Goal: Book appointment/travel/reservation

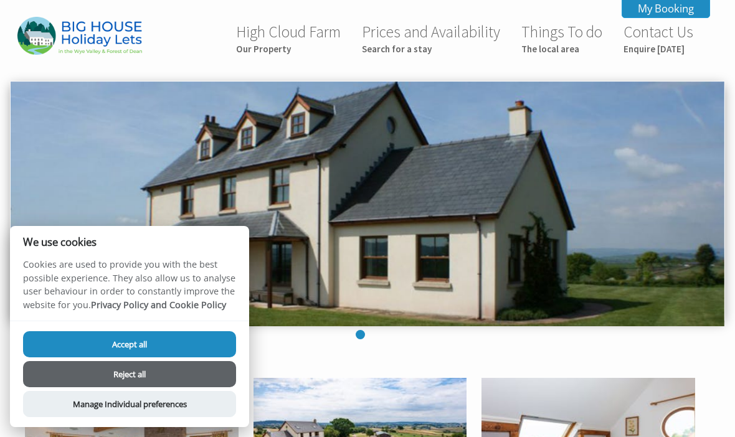
click at [214, 339] on button "Accept all" at bounding box center [129, 345] width 213 height 26
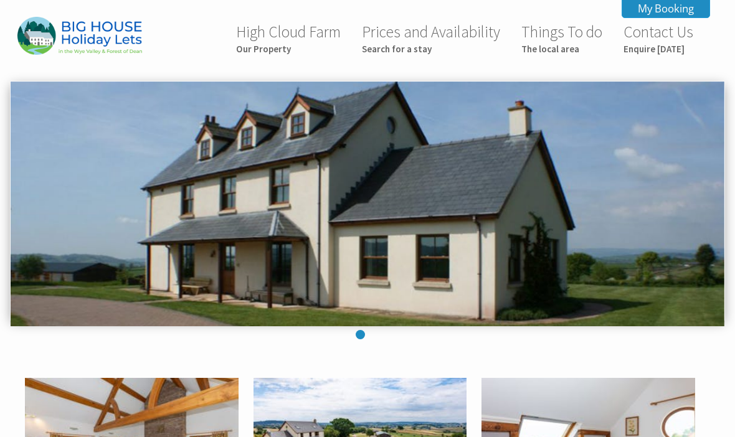
click at [384, 48] on small "Search for a stay" at bounding box center [431, 49] width 138 height 12
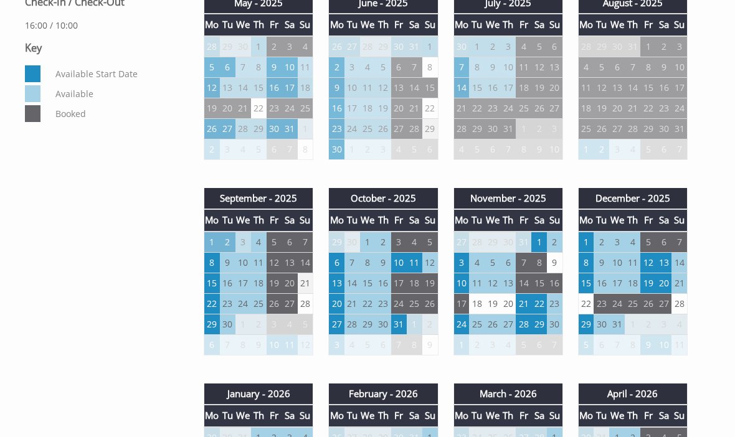
scroll to position [644, 0]
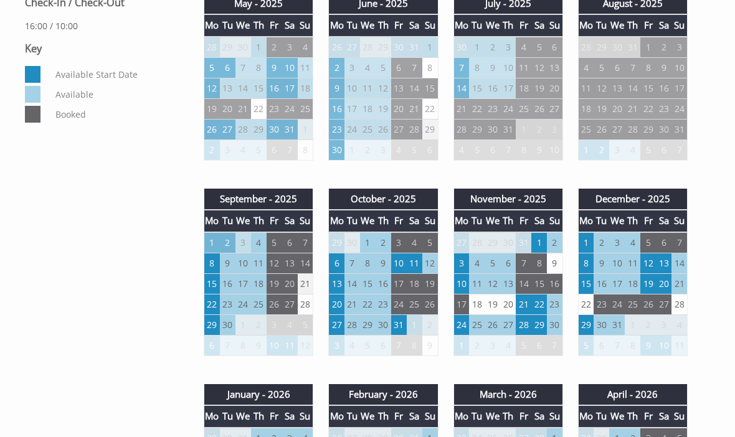
click at [584, 283] on td "15" at bounding box center [586, 284] width 16 height 21
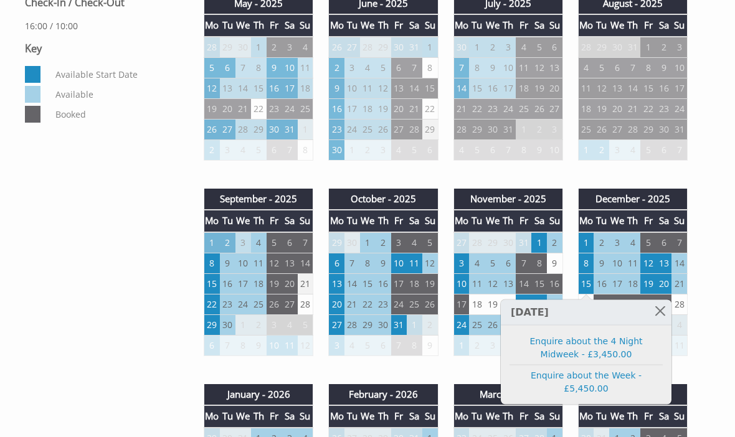
click at [646, 290] on td "19" at bounding box center [649, 284] width 16 height 21
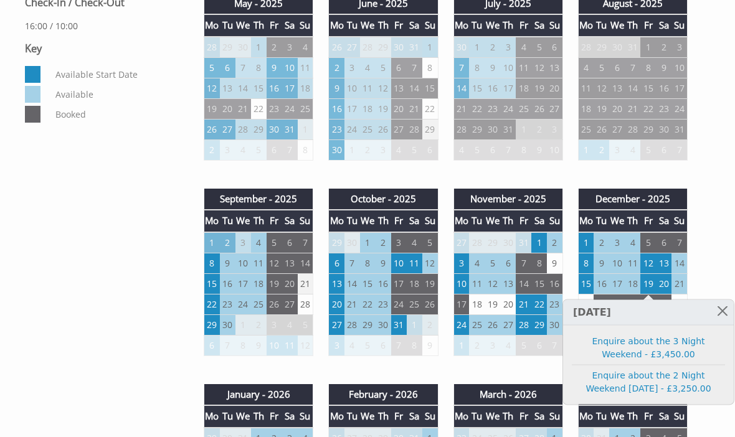
click at [588, 289] on td "15" at bounding box center [586, 284] width 16 height 21
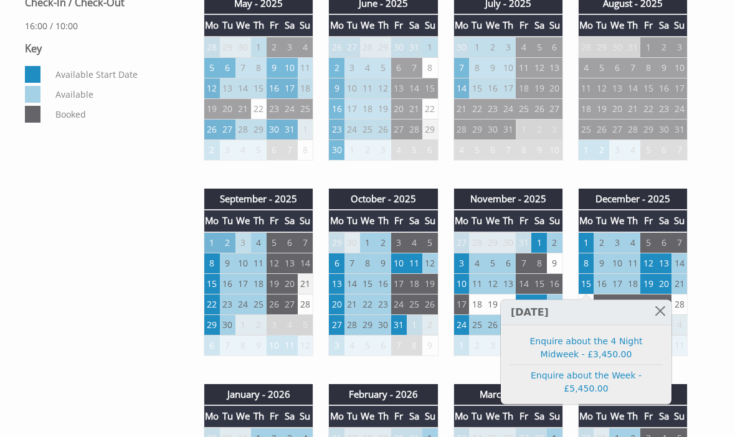
click at [649, 268] on td "12" at bounding box center [649, 263] width 16 height 21
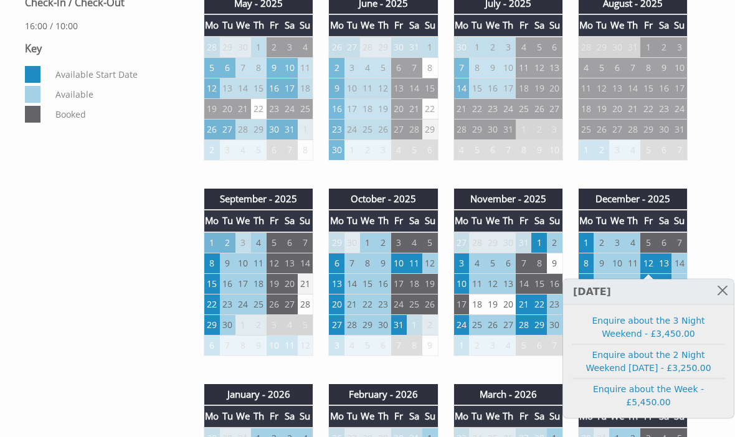
click at [588, 267] on td "8" at bounding box center [586, 263] width 16 height 21
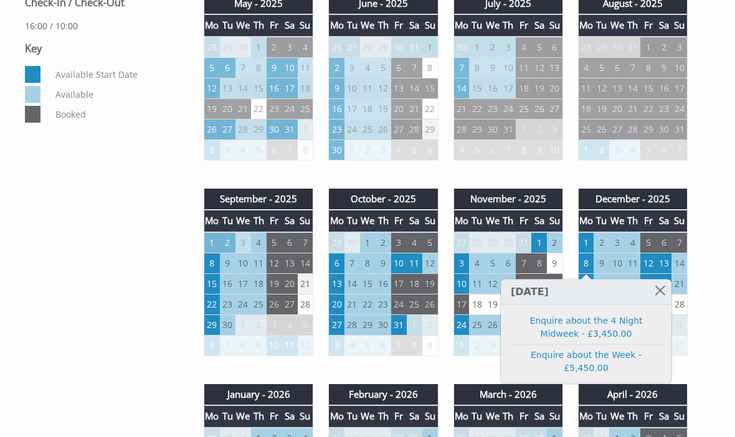
click at [652, 242] on td "5" at bounding box center [649, 242] width 16 height 21
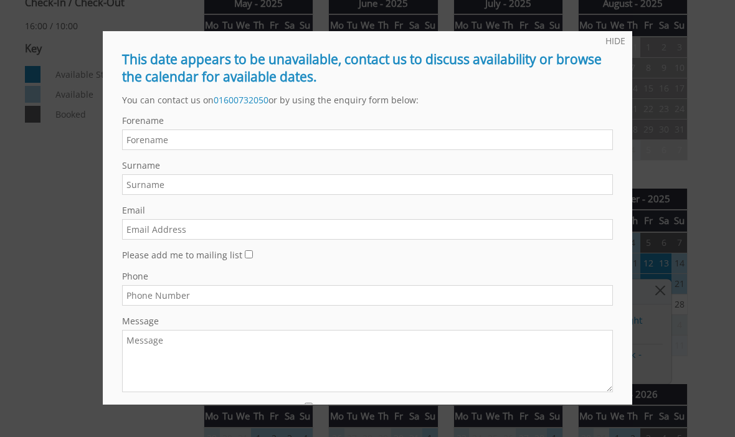
click at [616, 37] on link "HIDE" at bounding box center [616, 41] width 20 height 12
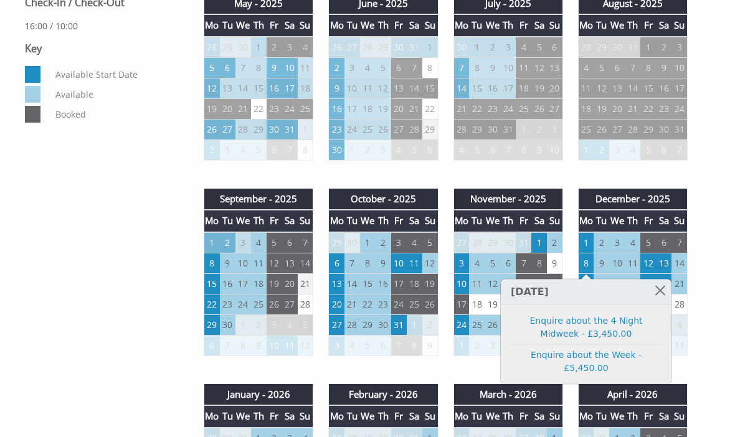
click at [588, 239] on td "1" at bounding box center [586, 242] width 16 height 21
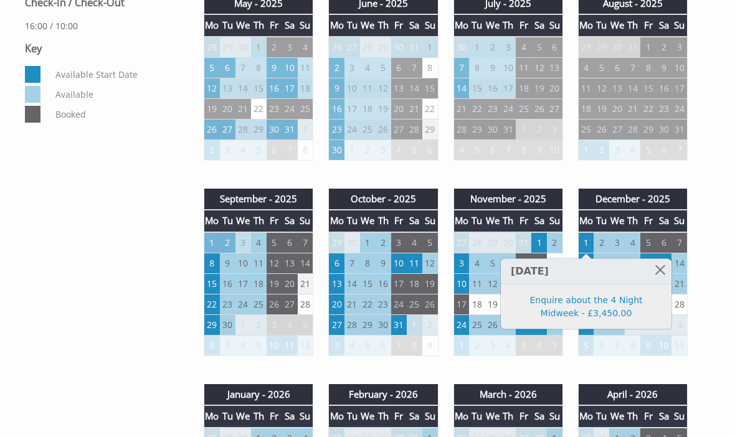
click at [604, 308] on link "Enquire about the 4 Night Midweek - £3,450.00" at bounding box center [586, 307] width 153 height 26
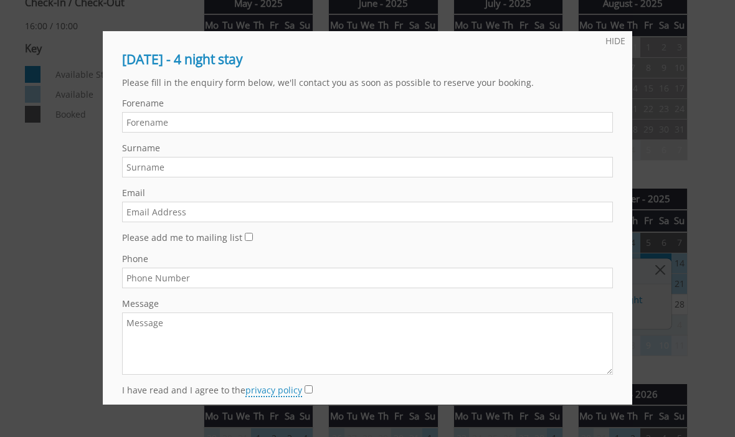
click at [611, 45] on link "HIDE" at bounding box center [616, 41] width 20 height 12
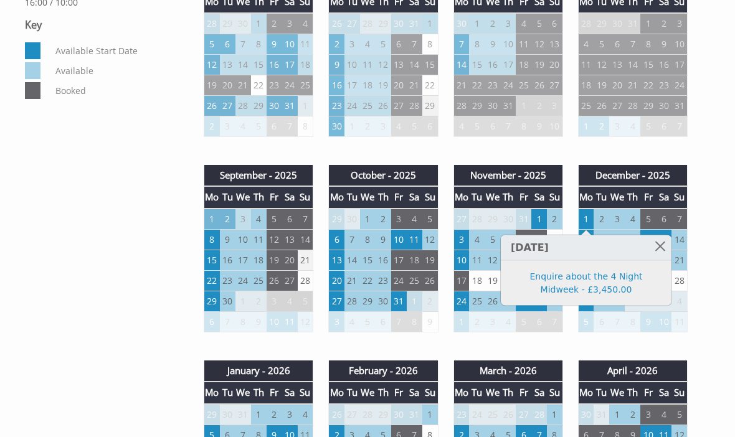
scroll to position [720, 0]
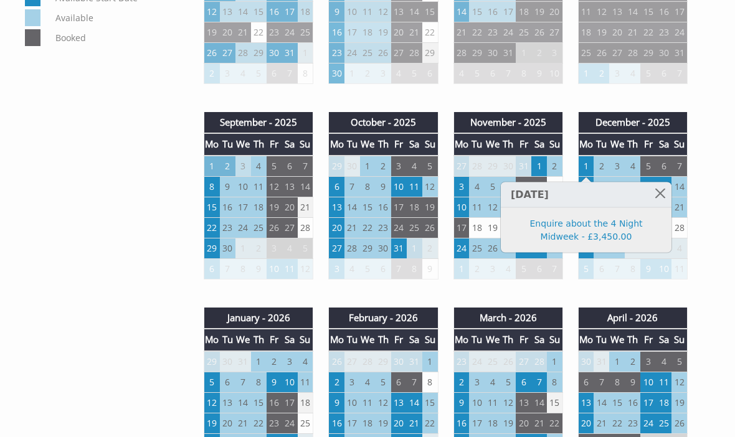
click at [209, 378] on td "5" at bounding box center [212, 382] width 16 height 21
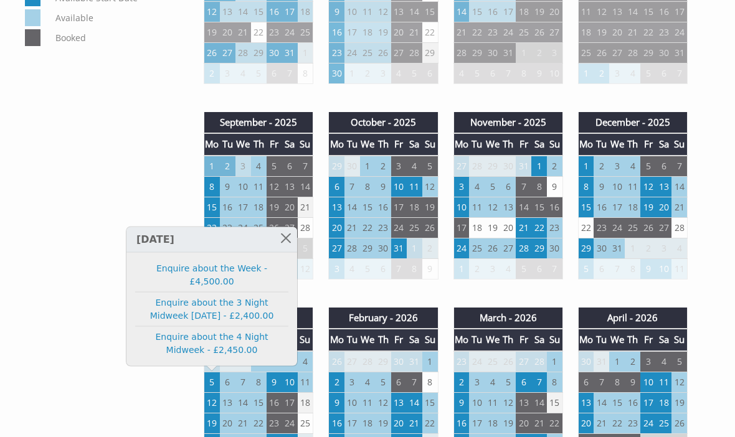
click at [90, 99] on div "Properties High Cloud Farm and Barn Overview Video Gallery Availability Access …" at bounding box center [359, 173] width 685 height 1052
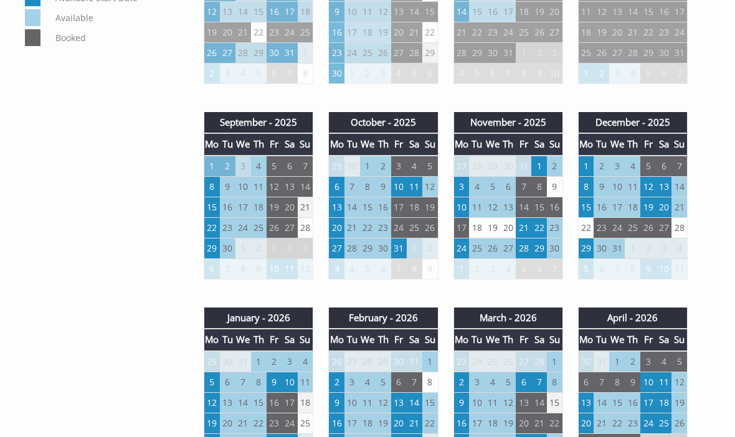
click at [589, 166] on td "1" at bounding box center [586, 166] width 16 height 21
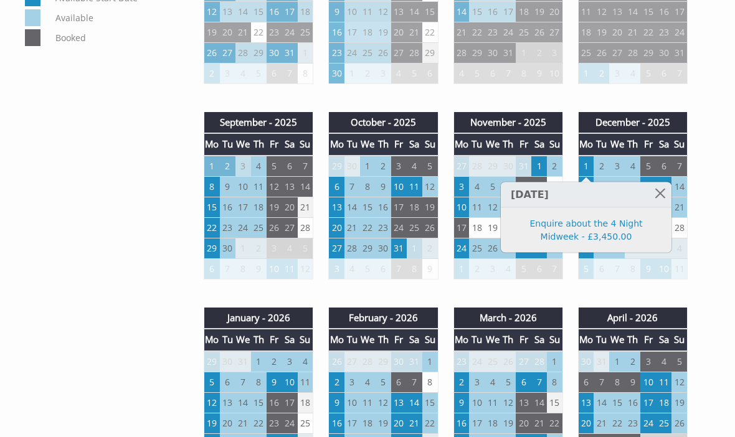
click at [718, 142] on div "Properties High Cloud Farm and Barn Overview Video Gallery Availability Access …" at bounding box center [367, 173] width 720 height 1052
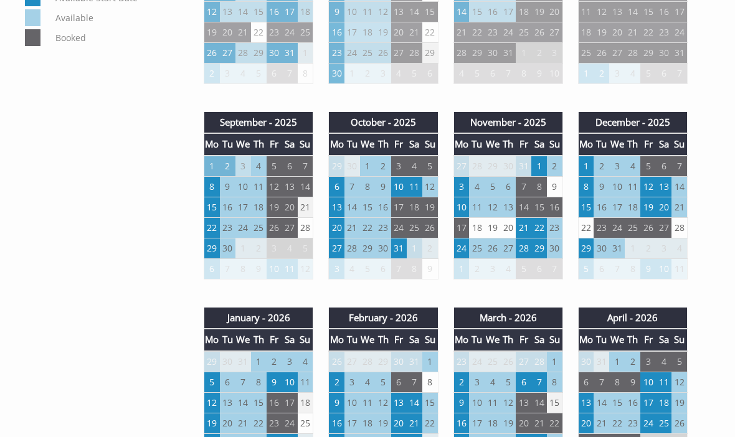
click at [582, 252] on td "29" at bounding box center [586, 248] width 16 height 21
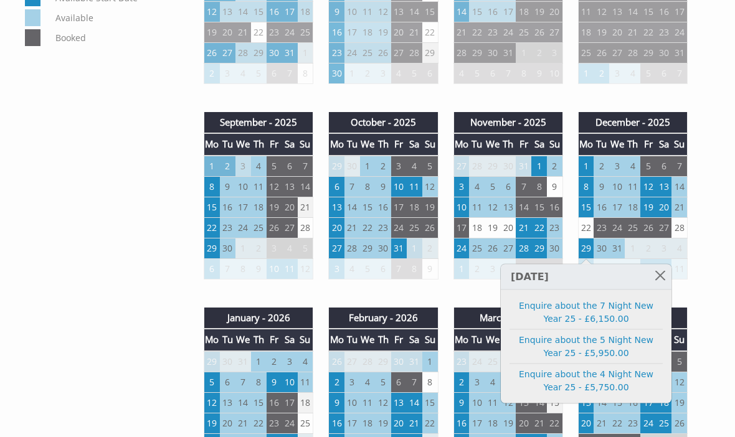
click at [722, 141] on div "Properties High Cloud Farm and Barn Overview Video Gallery Availability Access …" at bounding box center [367, 173] width 720 height 1052
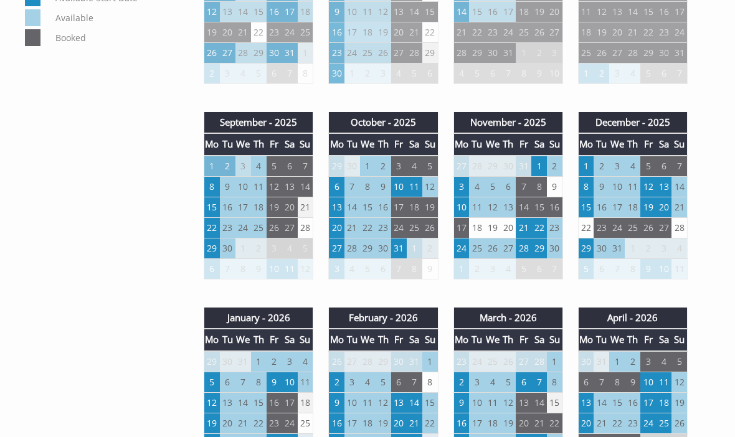
click at [618, 248] on td "31" at bounding box center [617, 248] width 16 height 21
click at [619, 244] on td "31" at bounding box center [617, 248] width 16 height 21
click at [610, 254] on td "31" at bounding box center [617, 248] width 16 height 21
click at [585, 251] on td "29" at bounding box center [586, 248] width 16 height 21
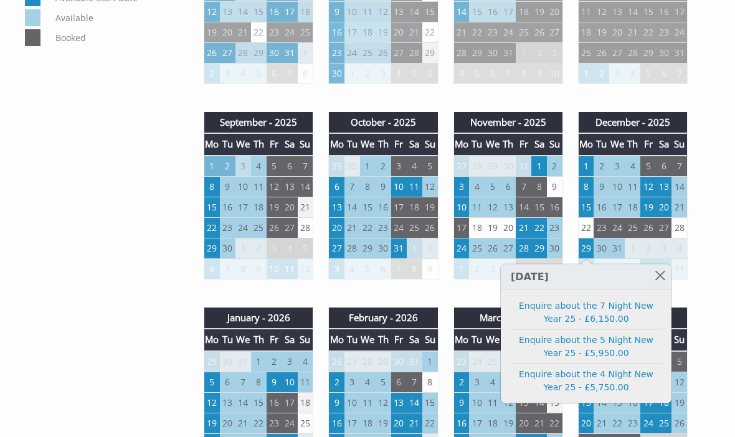
click at [92, 355] on div "Properties High Cloud Farm and Barn Overview Video Gallery Availability Access …" at bounding box center [359, 173] width 685 height 1052
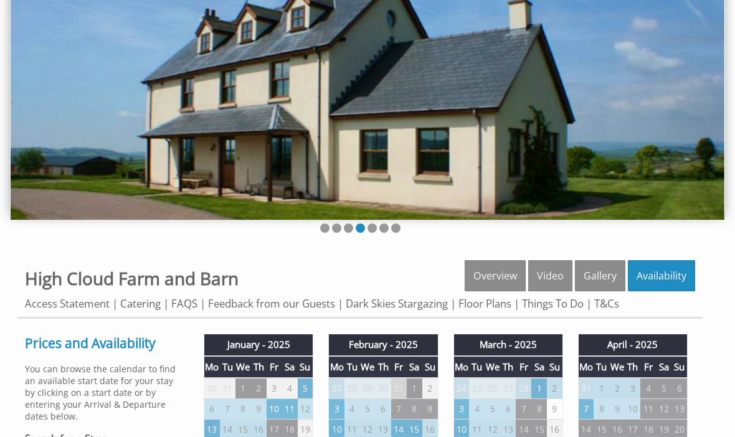
scroll to position [0, 0]
